Goal: Transaction & Acquisition: Purchase product/service

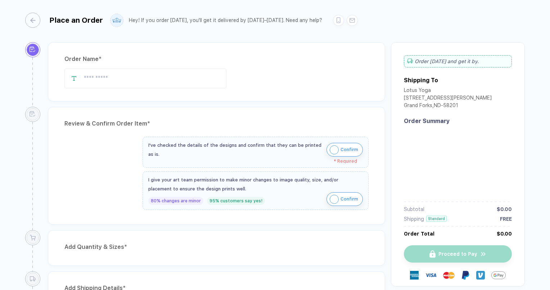
type input "********"
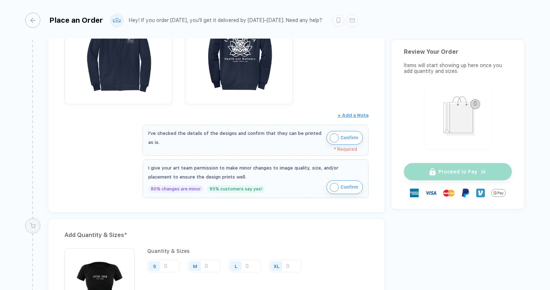
scroll to position [1535, 0]
click at [332, 133] on img "button" at bounding box center [334, 137] width 9 height 9
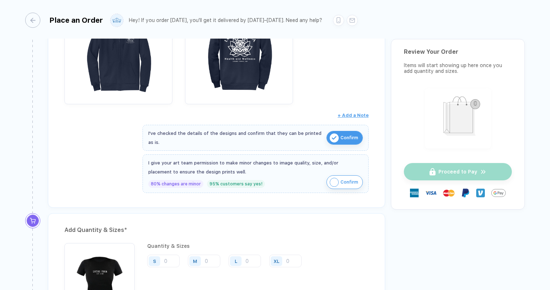
click at [331, 178] on img "button" at bounding box center [334, 182] width 9 height 9
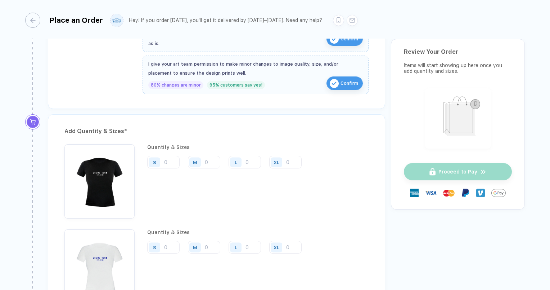
scroll to position [1633, 0]
click at [171, 156] on input "number" at bounding box center [163, 162] width 32 height 13
type input "2"
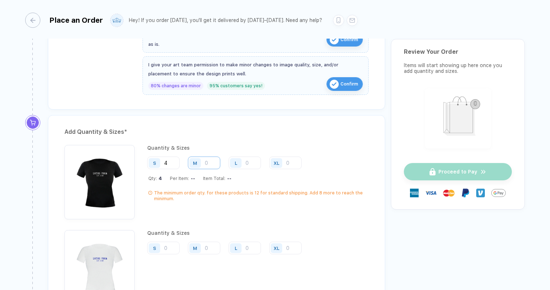
type input "4"
click at [209, 156] on input "number" at bounding box center [204, 162] width 32 height 13
type input "4"
click at [251, 156] on input "number" at bounding box center [245, 162] width 32 height 13
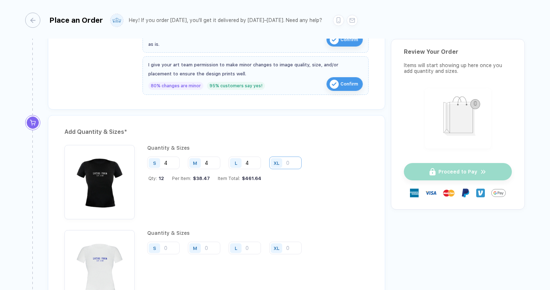
type input "4"
click at [289, 156] on input "number" at bounding box center [285, 162] width 32 height 13
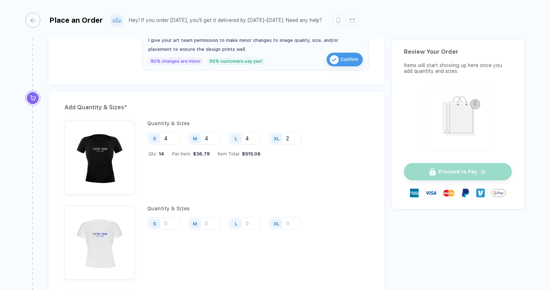
scroll to position [1661, 0]
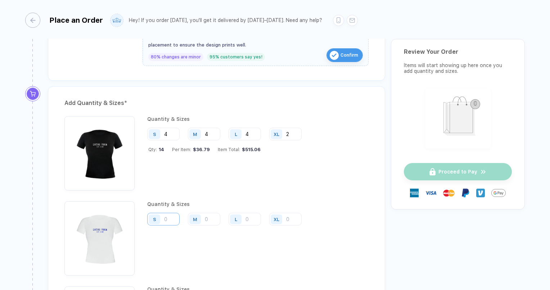
type input "2"
click at [171, 140] on input "number" at bounding box center [163, 134] width 32 height 13
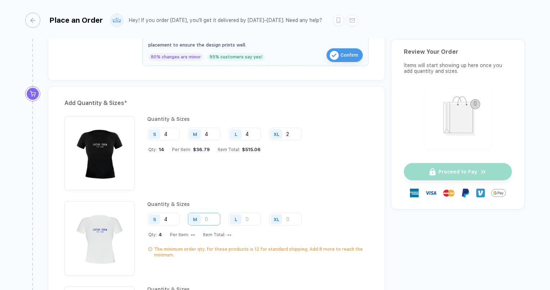
type input "4"
click at [209, 140] on input "number" at bounding box center [204, 134] width 32 height 13
type input "4"
click at [246, 140] on input "number" at bounding box center [245, 134] width 32 height 13
type input "3"
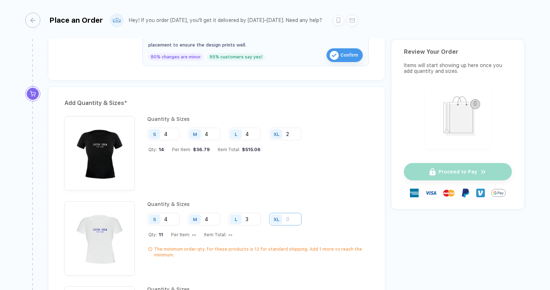
click at [288, 140] on input "number" at bounding box center [285, 134] width 32 height 13
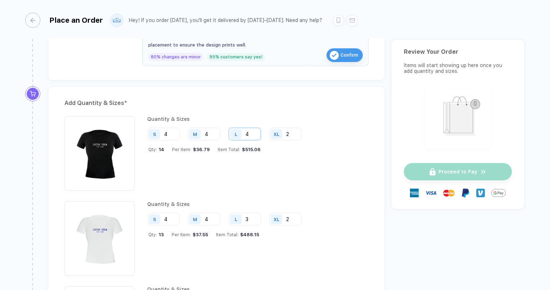
type input "2"
click at [249, 128] on input "4" at bounding box center [245, 134] width 32 height 13
type input "3"
click at [278, 160] on div "Quantity & Sizes S 4 M 4 L 3 XL 2 Qty: 13 Per Item: $37.55 Item Total: $488.15" at bounding box center [227, 153] width 160 height 74
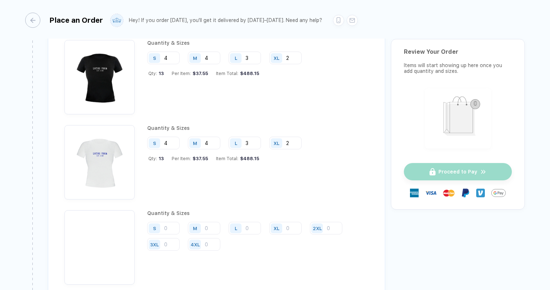
scroll to position [1738, 0]
click at [209, 64] on input "number" at bounding box center [204, 57] width 32 height 13
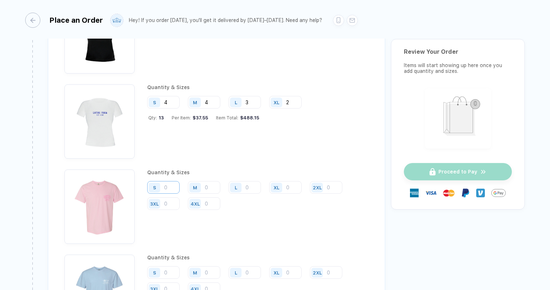
click at [166, 23] on input "number" at bounding box center [163, 17] width 32 height 13
click at [207, 23] on input "number" at bounding box center [204, 17] width 32 height 13
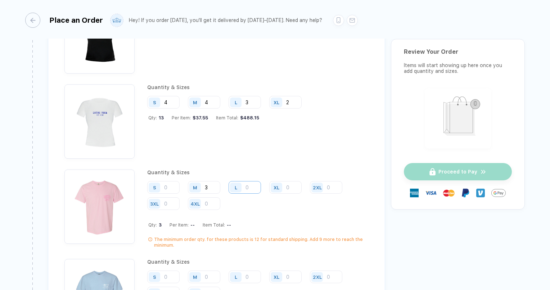
type input "3"
click at [255, 23] on input "number" at bounding box center [245, 17] width 32 height 13
type input "3"
click at [293, 23] on input "number" at bounding box center [285, 17] width 32 height 13
type input "3"
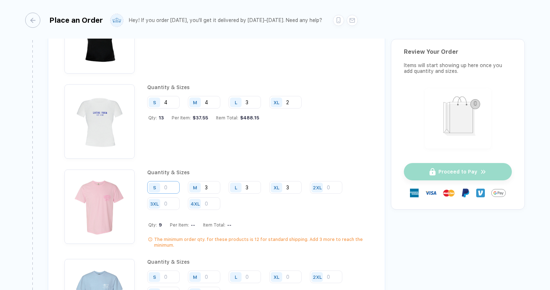
click at [169, 23] on input "number" at bounding box center [163, 17] width 32 height 13
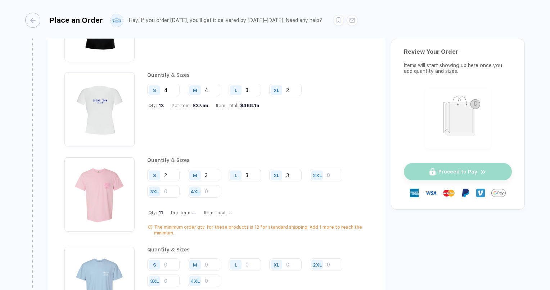
scroll to position [1798, 0]
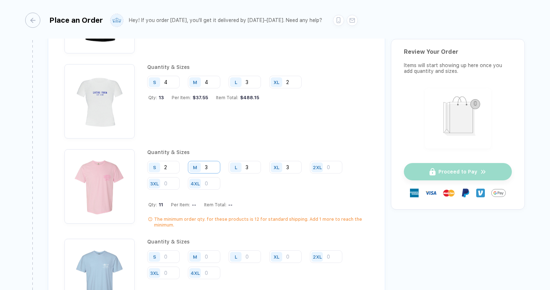
type input "2"
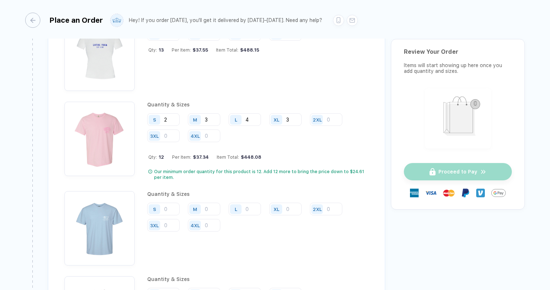
scroll to position [1847, 0]
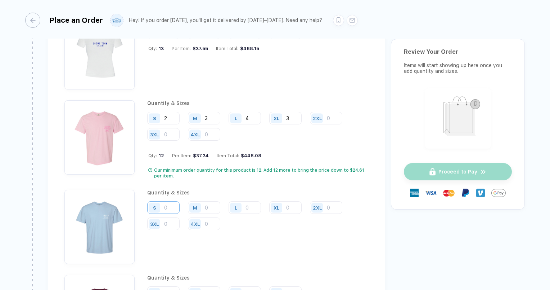
type input "4"
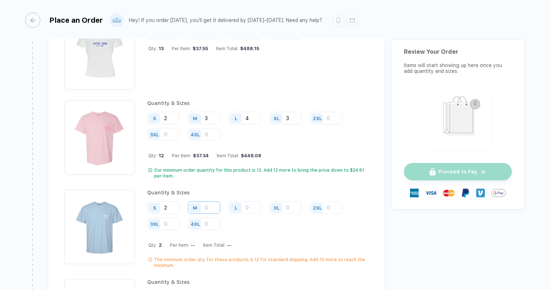
type input "2"
type input "3"
type input "4"
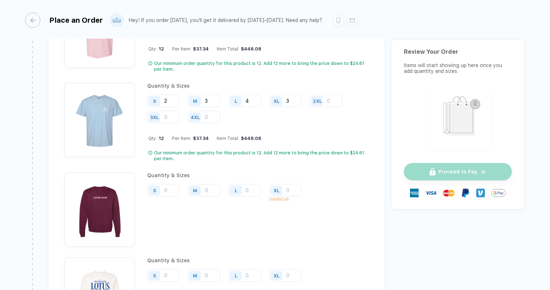
scroll to position [1954, 0]
type input "3"
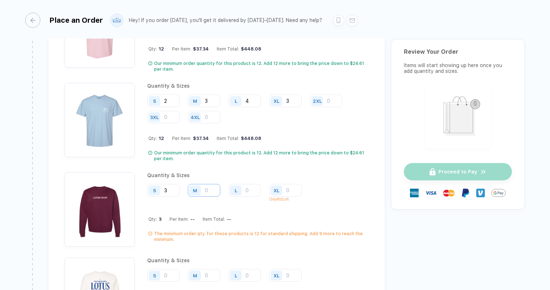
type input "3"
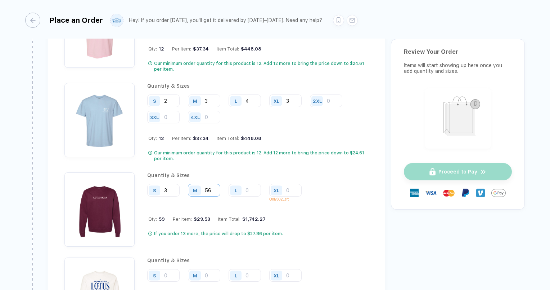
type input "5"
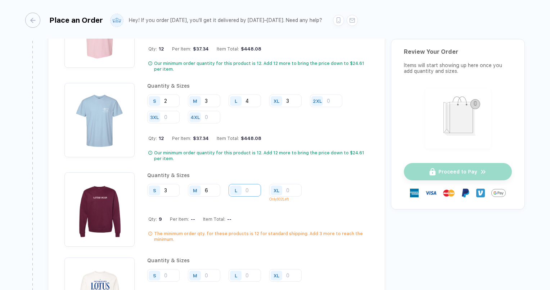
type input "6"
type input "4"
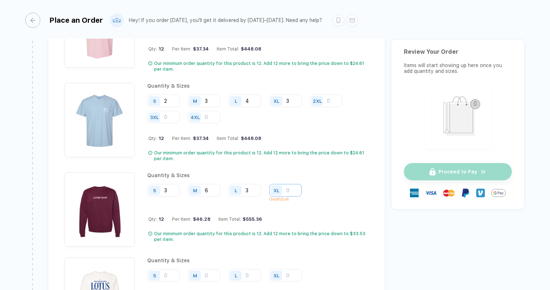
type input "3"
type input "2"
click at [325, 197] on div "Quantity & Sizes S 3 M 6 L 3 XL 2 Only 802 Left Qty: 14 Per Item: $44.35 Item T…" at bounding box center [216, 209] width 304 height 74
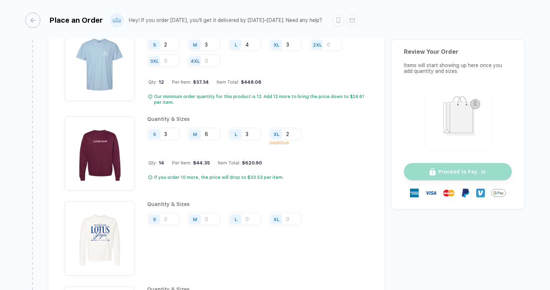
scroll to position [2023, 0]
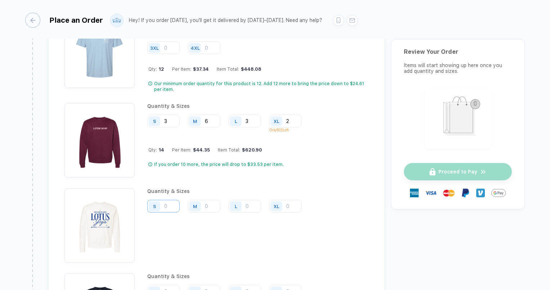
type input "4"
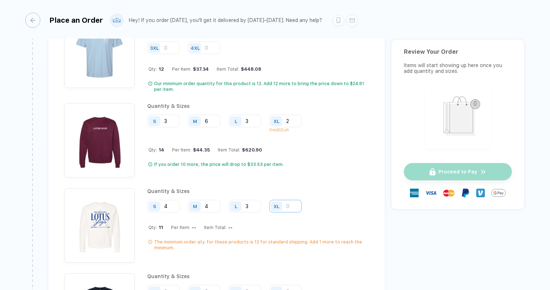
type input "3"
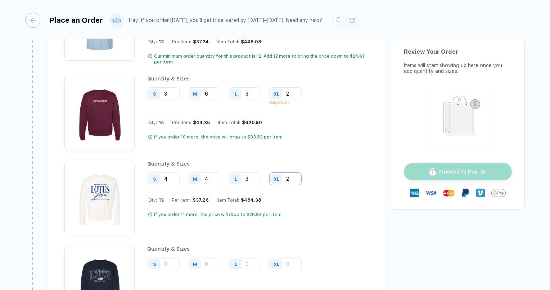
scroll to position [2051, 0]
type input "2"
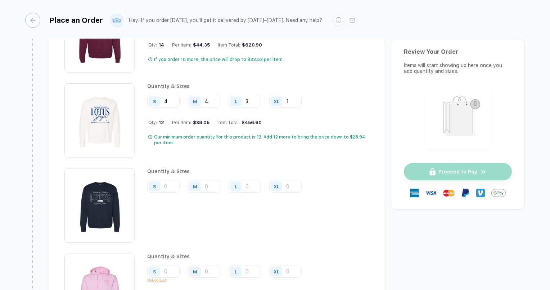
scroll to position [2128, 0]
type input "1"
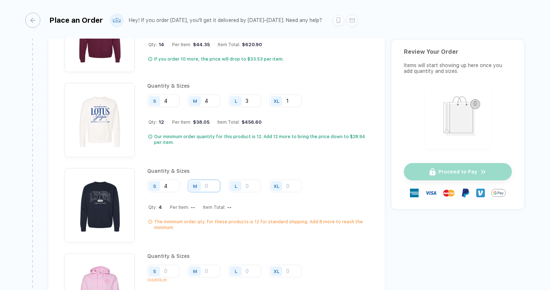
type input "4"
type input "3"
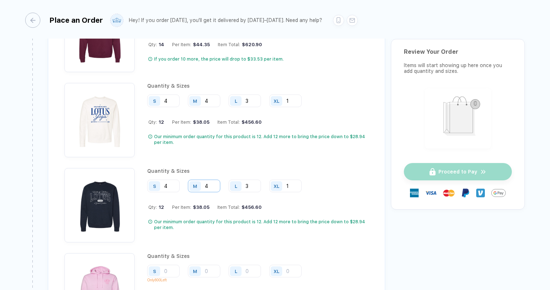
type input "1"
type input "4"
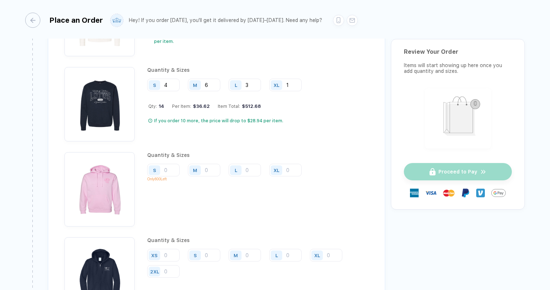
scroll to position [2229, 0]
type input "6"
type input "4"
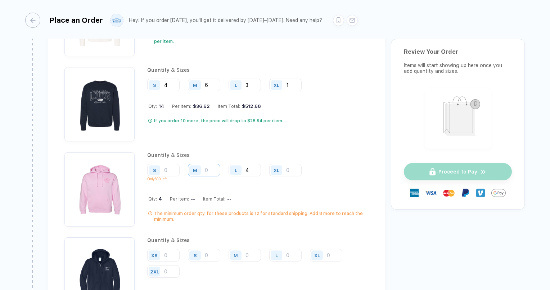
type input "4"
type input "2"
click at [276, 176] on div "Quantity & Sizes S Only 800 Left M 4 L 4 XL 2 Qty: 10 Per Item: -- Item Total: …" at bounding box center [258, 189] width 222 height 74
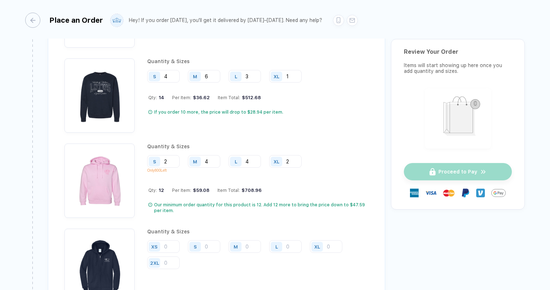
scroll to position [2238, 0]
type input "2"
drag, startPoint x: 170, startPoint y: 149, endPoint x: 345, endPoint y: 144, distance: 175.5
click at [345, 155] on div "S 2 Only 800 Left M 4 L 4 XL 2" at bounding box center [258, 165] width 222 height 21
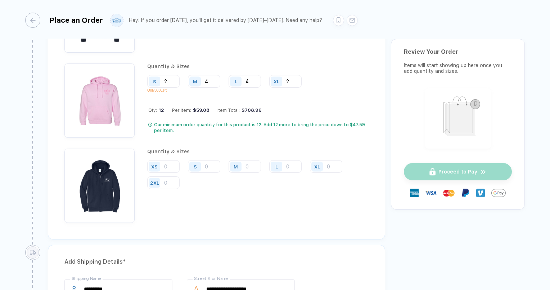
scroll to position [2319, 0]
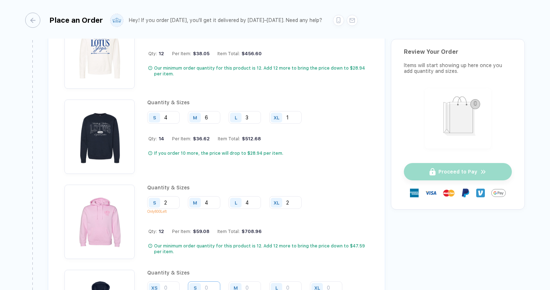
scroll to position [2275, 0]
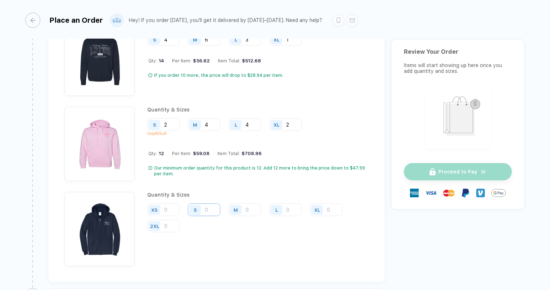
click at [211, 151] on div "Quantity & Sizes S 2 Only 800 Left M 4 L 4 XL 2 Qty: 12 Per Item: $59.08 Item T…" at bounding box center [258, 144] width 222 height 74
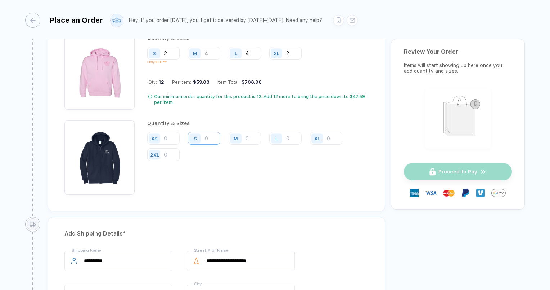
scroll to position [2347, 0]
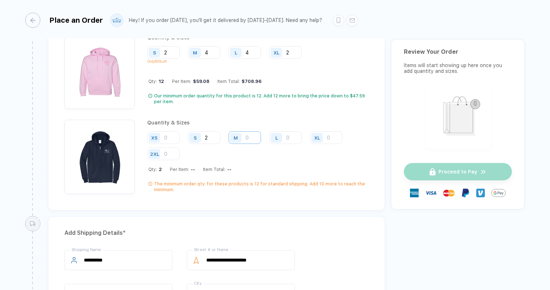
type input "2"
type input "4"
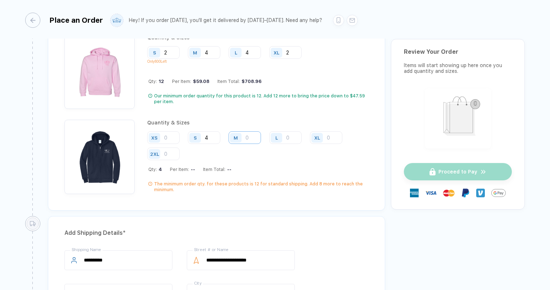
type input "4"
type input "2"
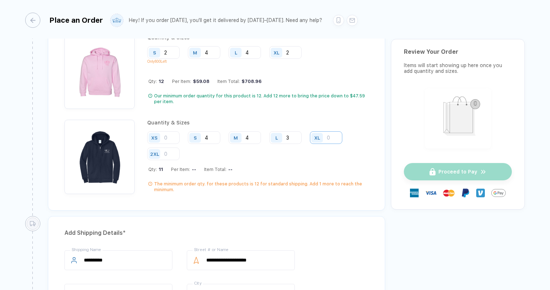
type input "3"
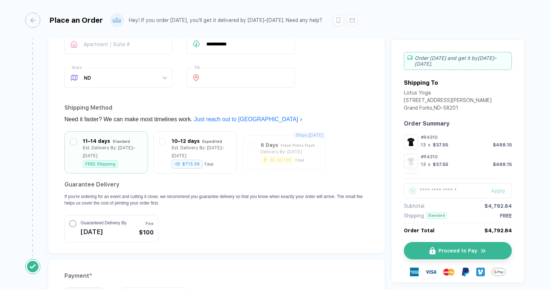
scroll to position [2596, 0]
type input "1"
click at [72, 219] on circle "button" at bounding box center [73, 222] width 6 height 6
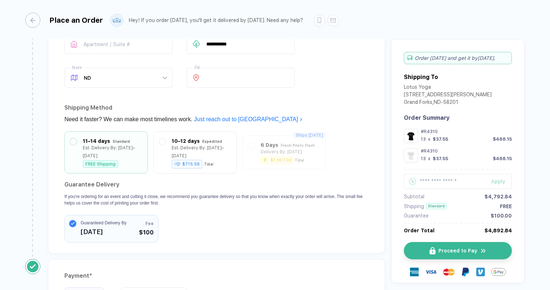
scroll to position [2675, 0]
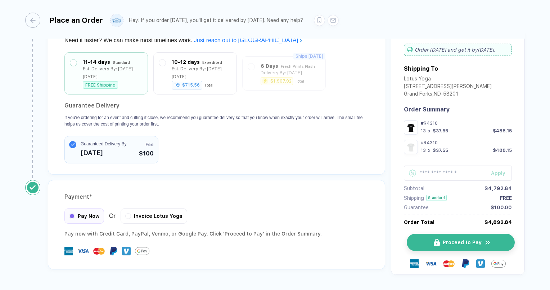
click at [459, 239] on span "Proceed to Pay" at bounding box center [462, 242] width 39 height 6
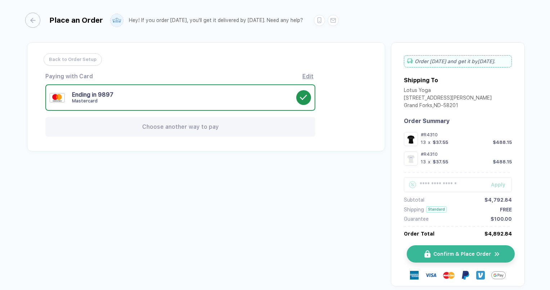
click at [425, 252] on img "button" at bounding box center [428, 254] width 6 height 8
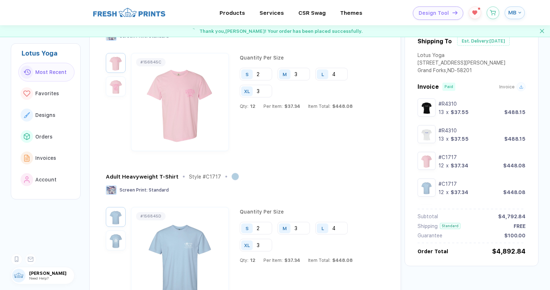
scroll to position [373, 0]
click at [111, 232] on img "button" at bounding box center [116, 240] width 16 height 16
click at [116, 87] on img "button" at bounding box center [116, 86] width 16 height 16
click at [115, 239] on img "button" at bounding box center [116, 240] width 16 height 16
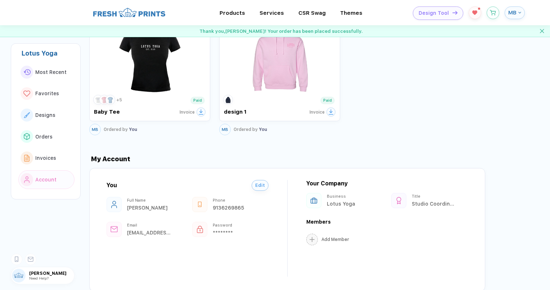
scroll to position [1996, 0]
